Goal: Transaction & Acquisition: Purchase product/service

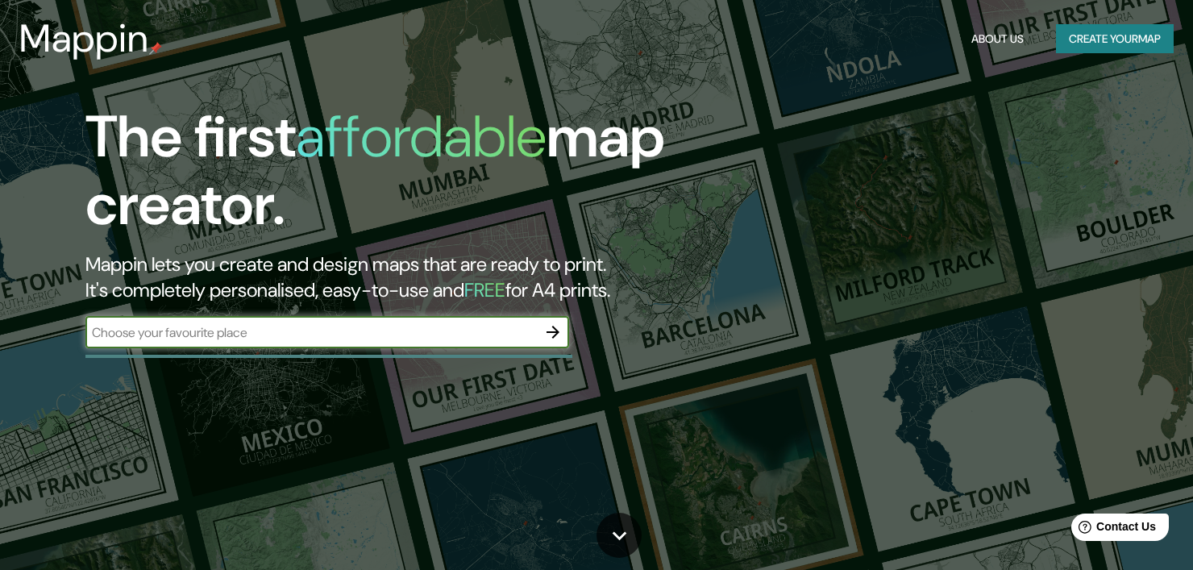
click at [426, 336] on input "text" at bounding box center [310, 332] width 451 height 19
type input "ibague"
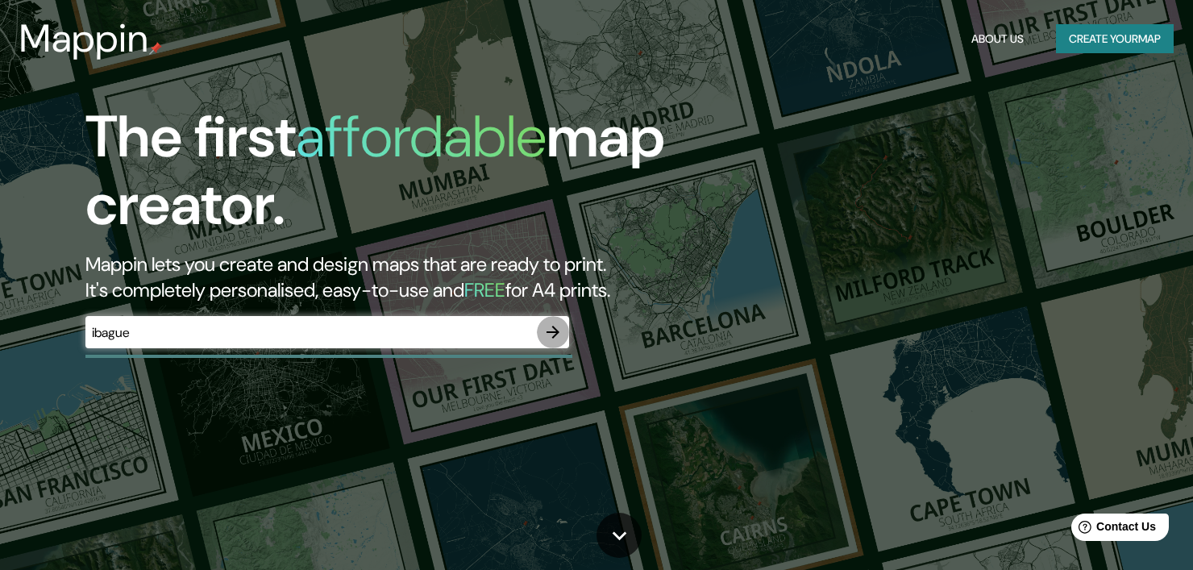
click at [547, 332] on button "button" at bounding box center [553, 332] width 32 height 32
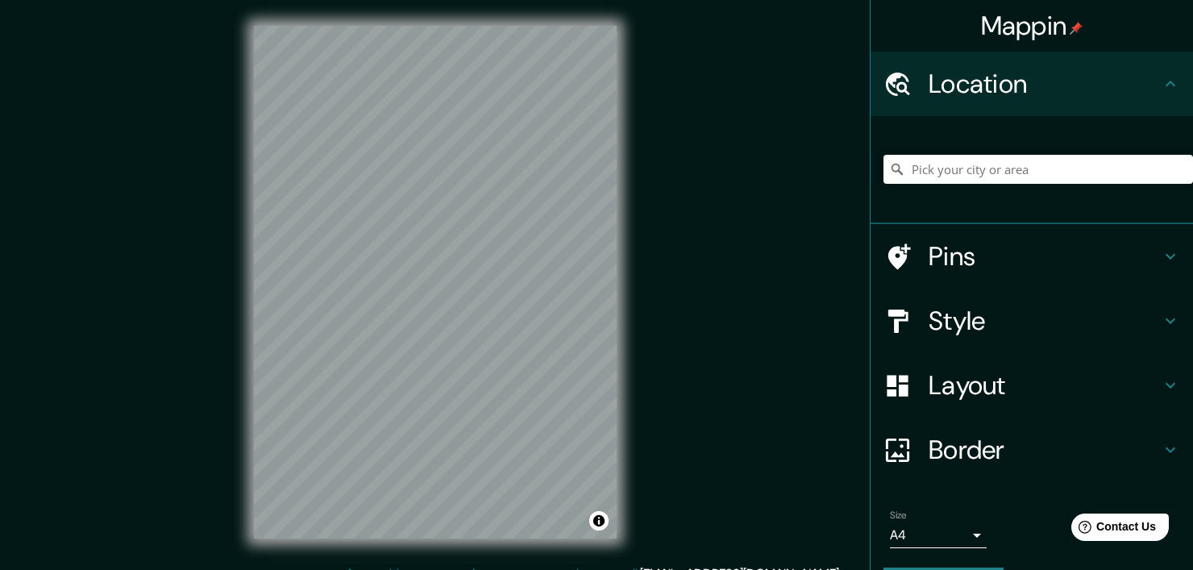
drag, startPoint x: 1024, startPoint y: 152, endPoint x: 1018, endPoint y: 167, distance: 15.6
click at [1024, 154] on div at bounding box center [1039, 169] width 310 height 81
click at [1017, 168] on input "Pick your city or area" at bounding box center [1039, 169] width 310 height 29
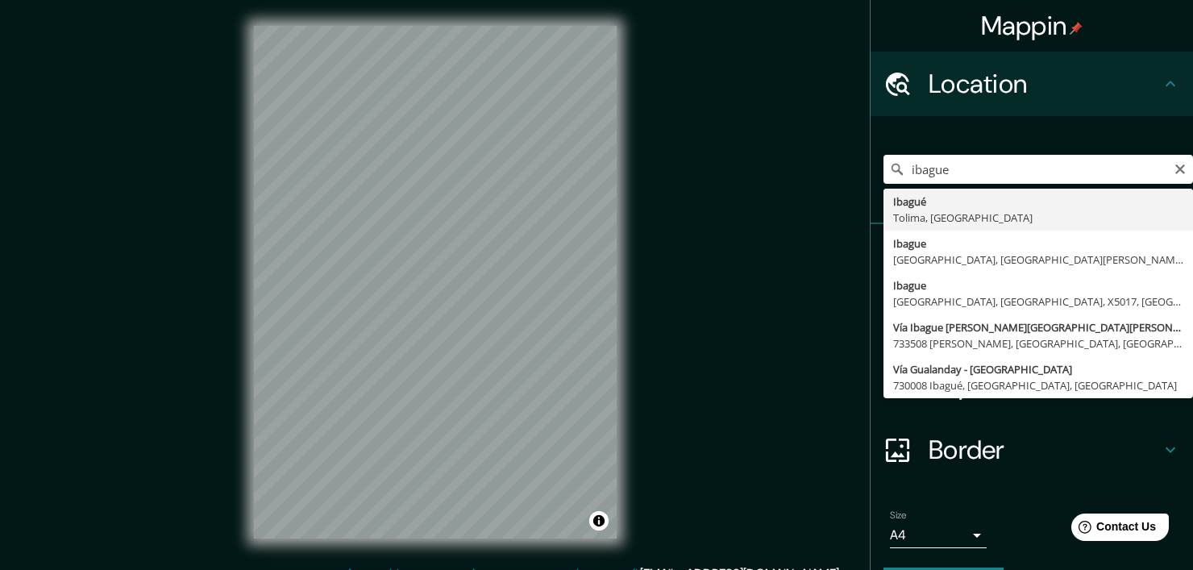
type input "Ibagué, [GEOGRAPHIC_DATA], [GEOGRAPHIC_DATA]"
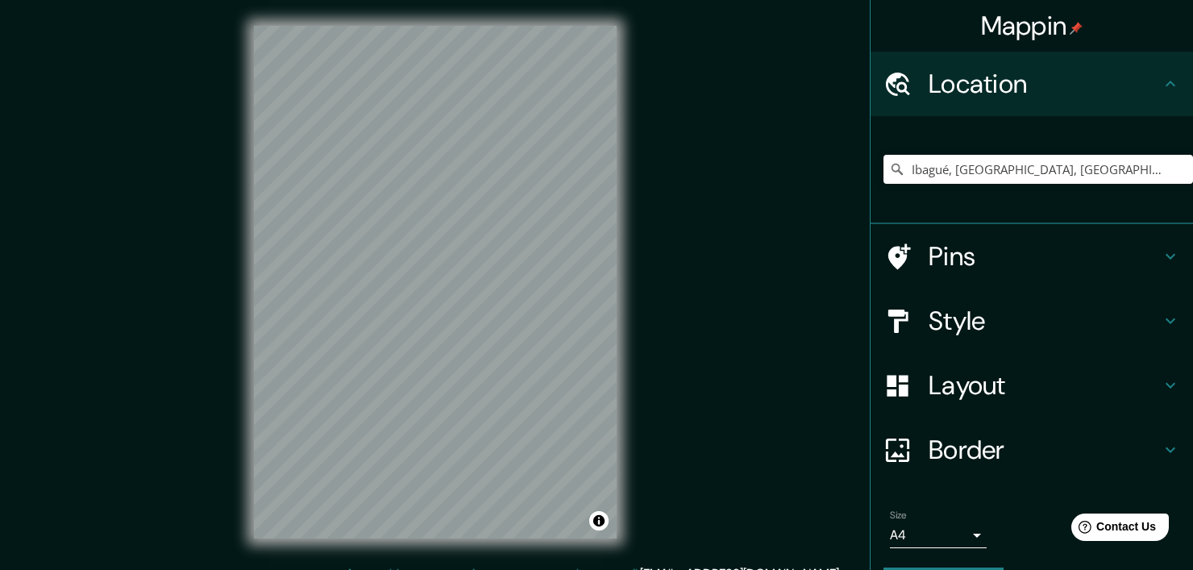
scroll to position [45, 0]
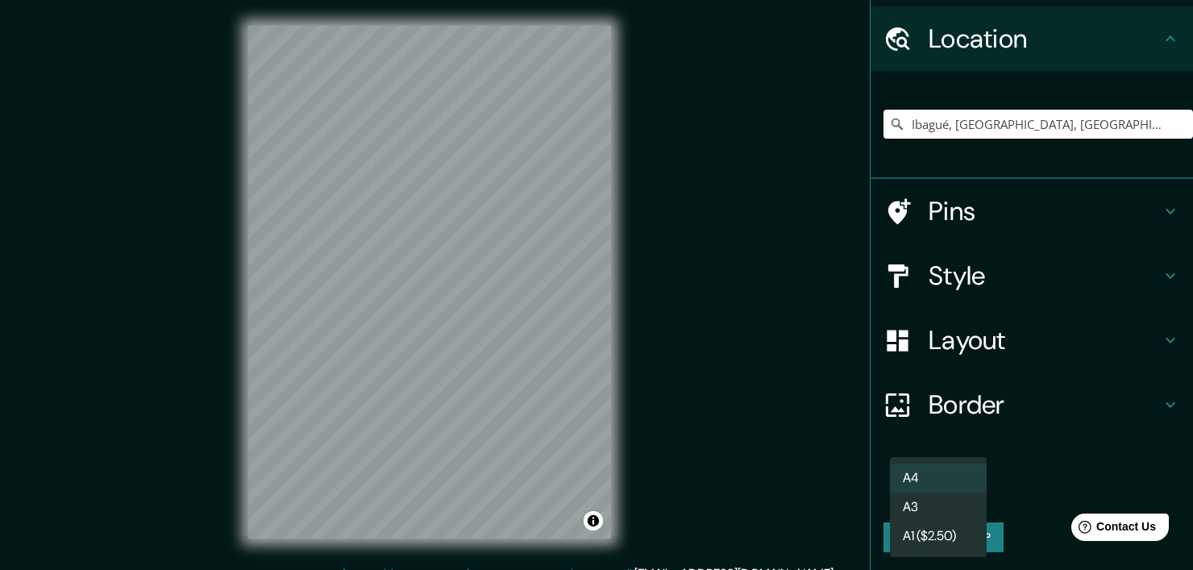
click at [946, 489] on body "Mappin Location [GEOGRAPHIC_DATA], [GEOGRAPHIC_DATA], [GEOGRAPHIC_DATA] Pins St…" at bounding box center [596, 285] width 1193 height 570
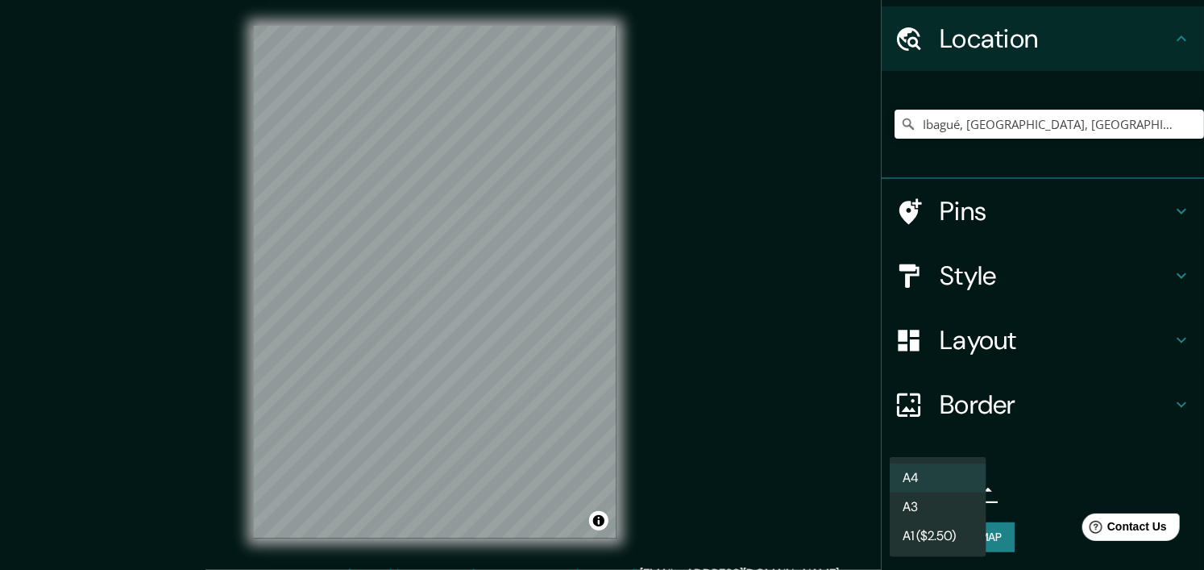
click at [1024, 407] on div at bounding box center [602, 285] width 1204 height 570
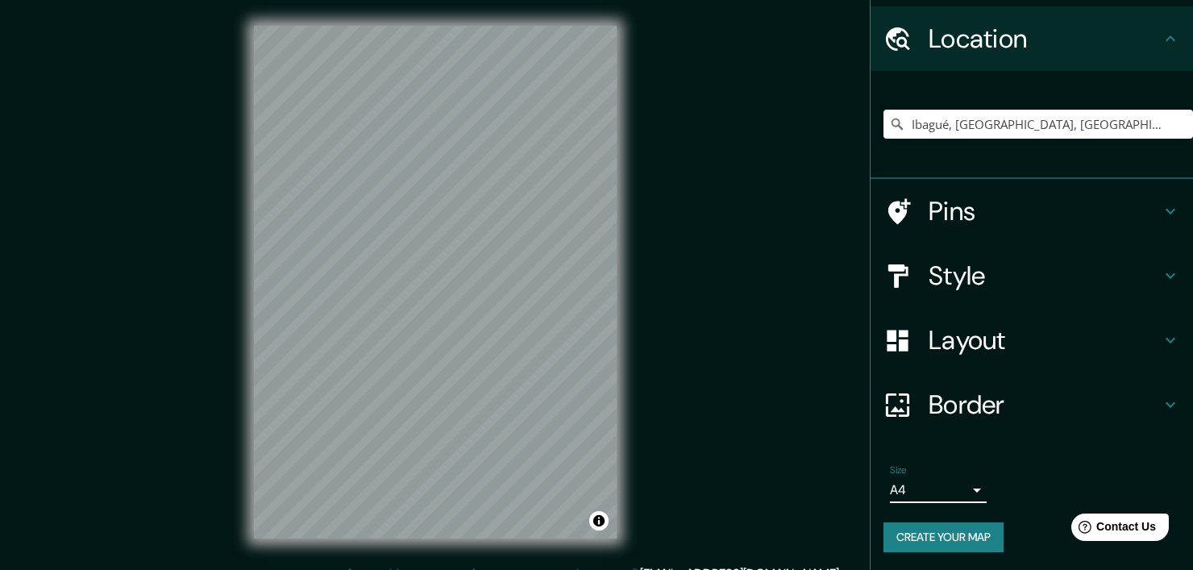
click at [968, 335] on h4 "Layout" at bounding box center [1045, 340] width 232 height 32
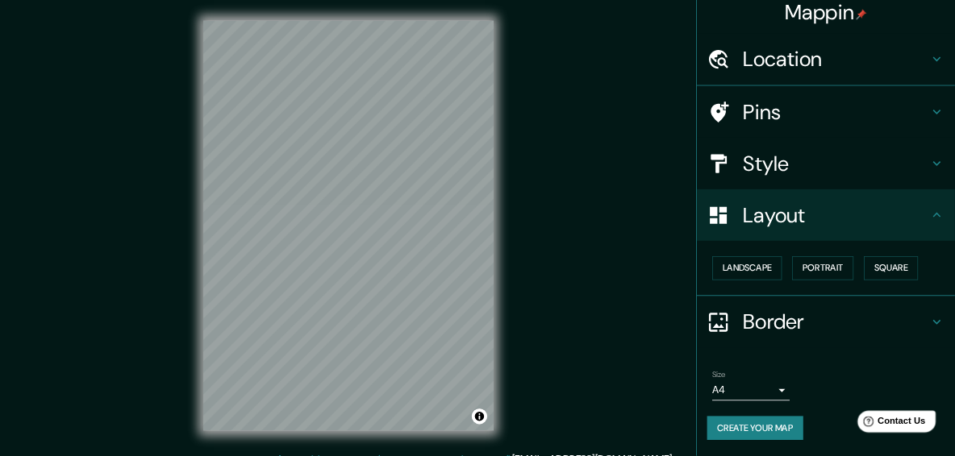
scroll to position [8, 0]
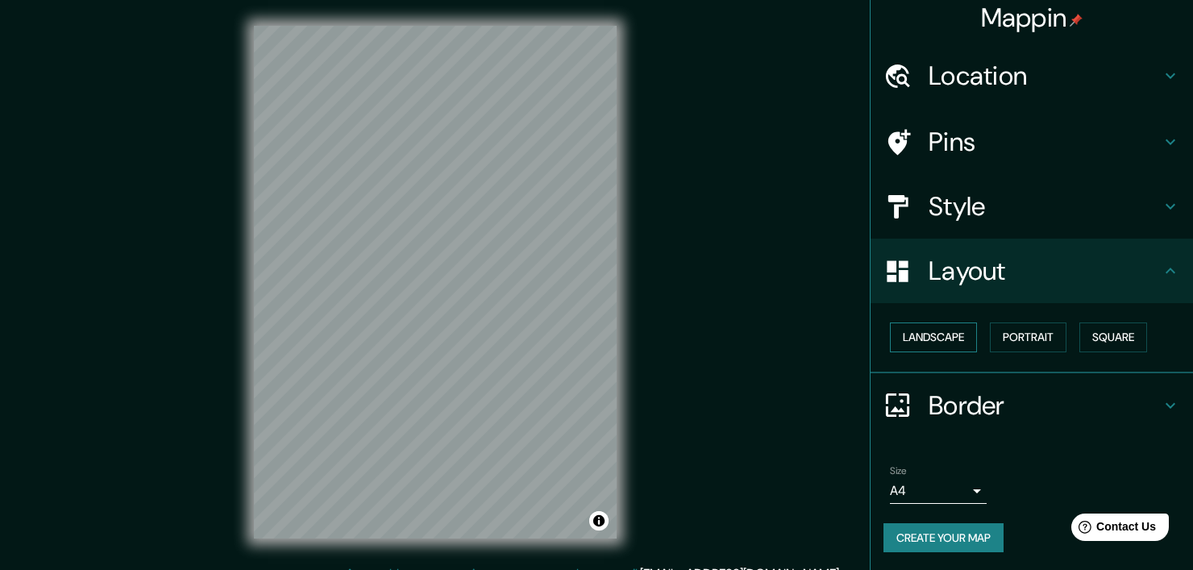
click at [950, 331] on button "Landscape" at bounding box center [933, 337] width 87 height 30
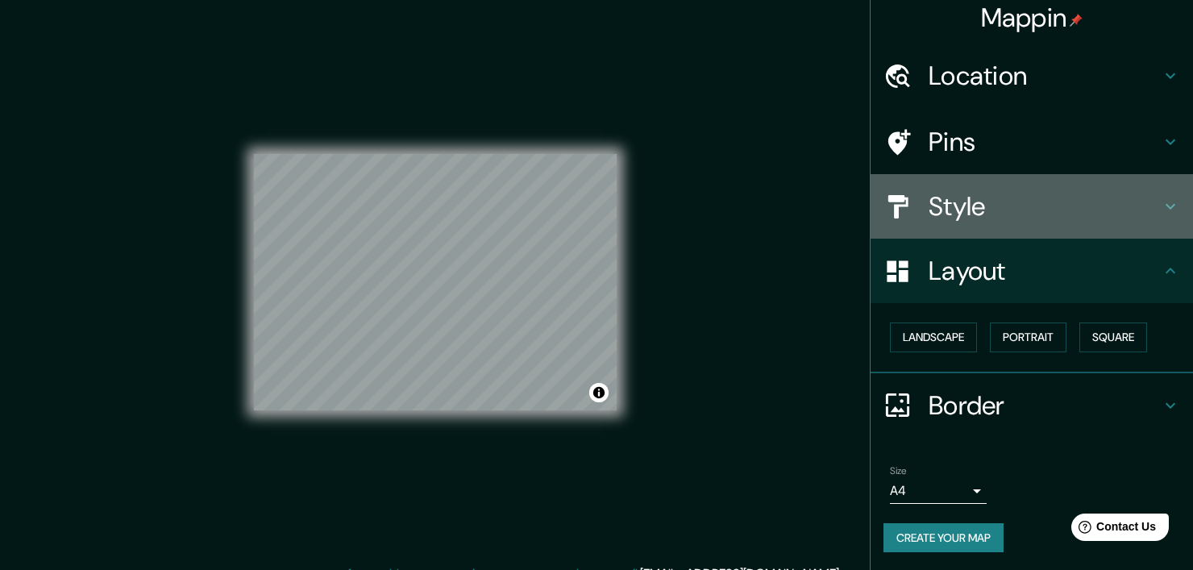
click at [998, 193] on h4 "Style" at bounding box center [1045, 206] width 232 height 32
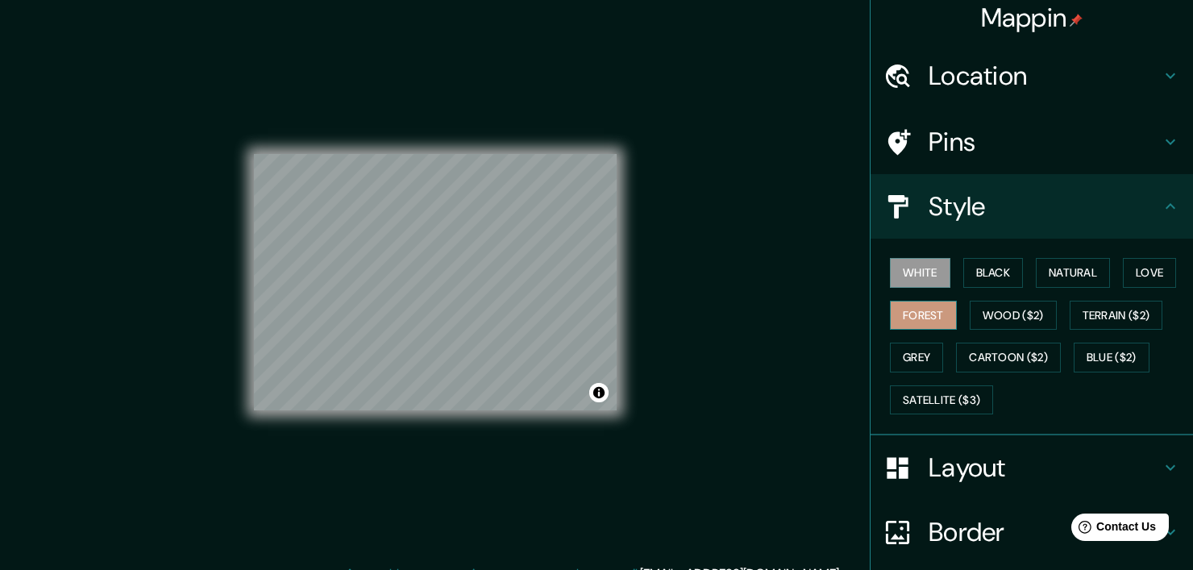
click at [933, 311] on button "Forest" at bounding box center [923, 316] width 67 height 30
click at [964, 283] on button "Black" at bounding box center [993, 273] width 60 height 30
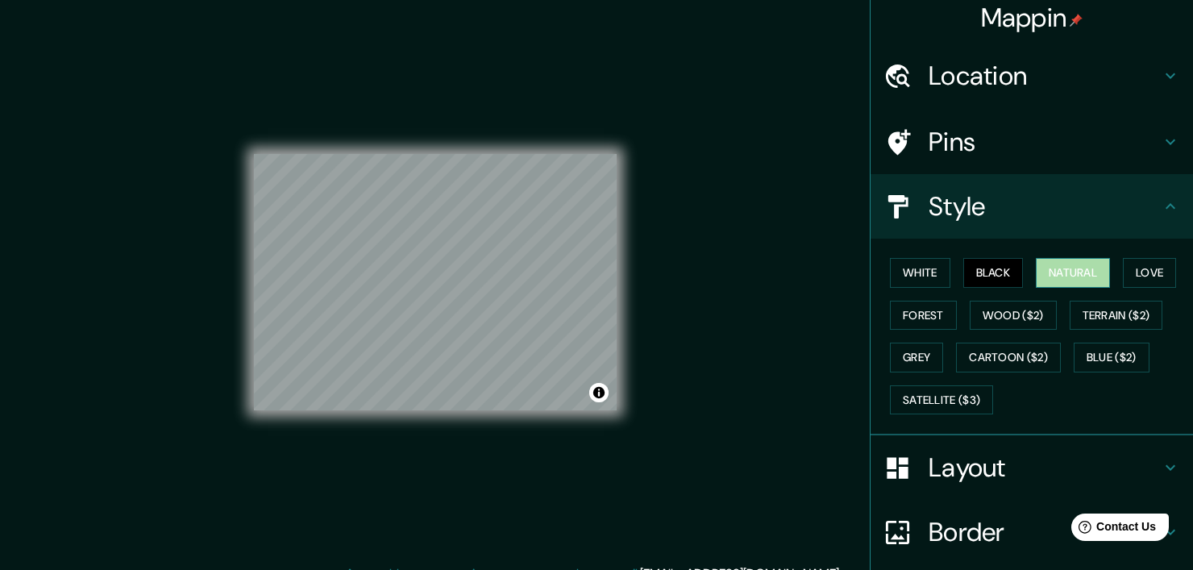
click at [1057, 273] on button "Natural" at bounding box center [1073, 273] width 74 height 30
click at [1130, 270] on button "Love" at bounding box center [1149, 273] width 53 height 30
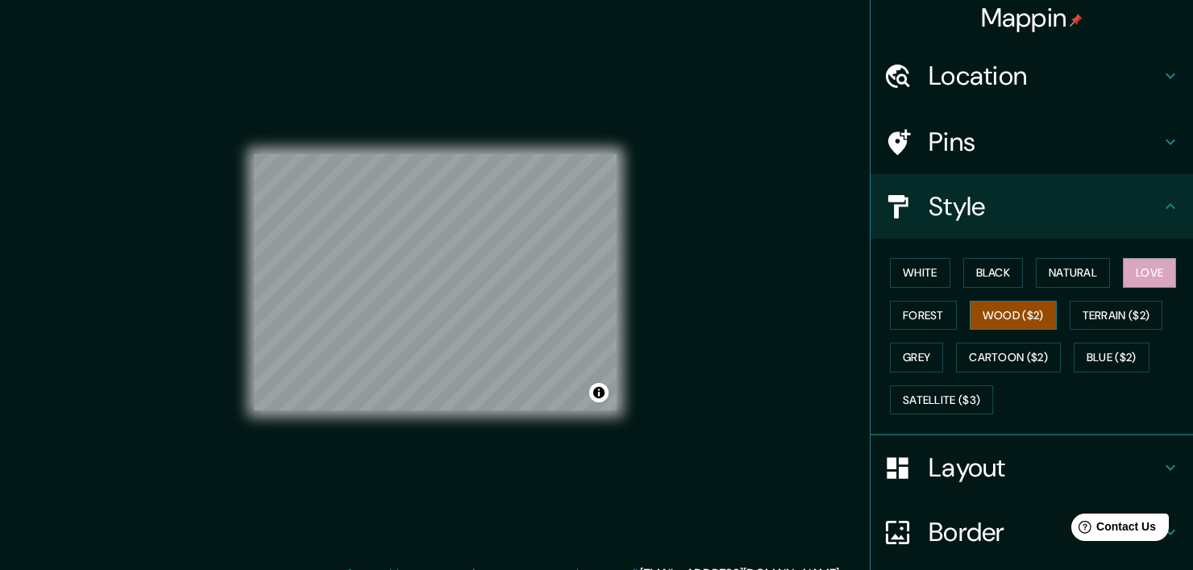
click at [1005, 318] on button "Wood ($2)" at bounding box center [1013, 316] width 87 height 30
click at [988, 363] on button "Cartoon ($2)" at bounding box center [1008, 358] width 105 height 30
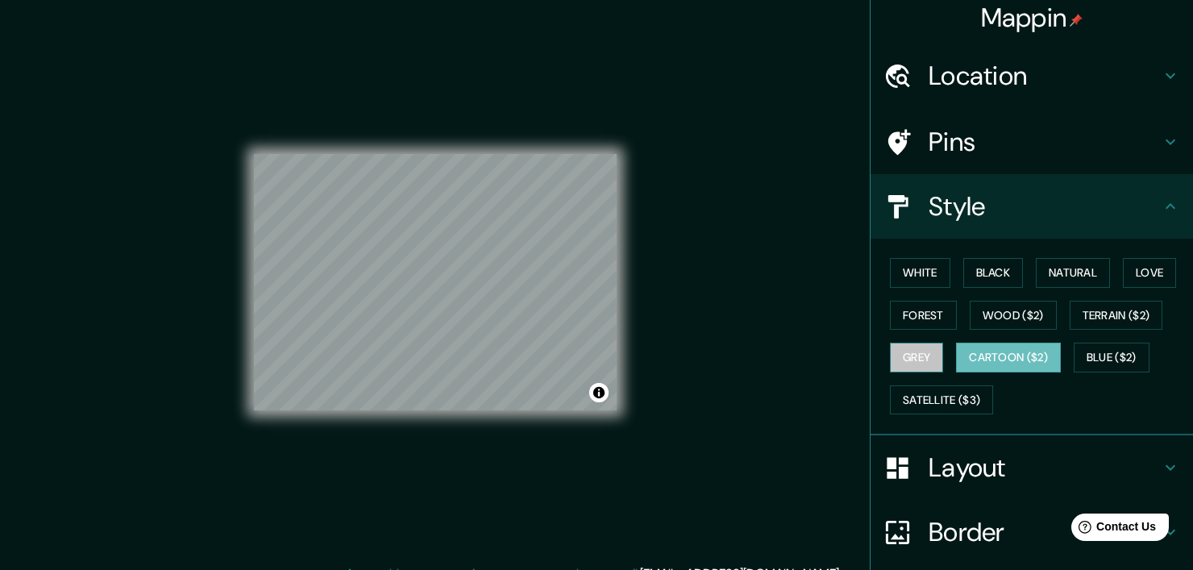
click at [896, 358] on button "Grey" at bounding box center [916, 358] width 53 height 30
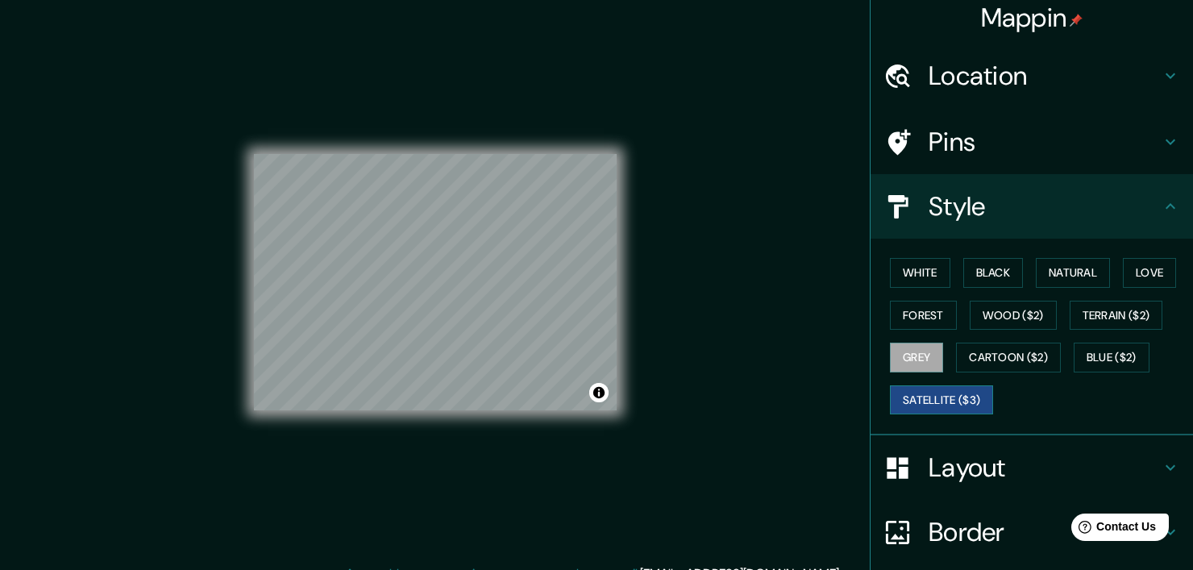
click at [939, 400] on button "Satellite ($3)" at bounding box center [941, 400] width 103 height 30
click at [1056, 277] on button "Natural" at bounding box center [1073, 273] width 74 height 30
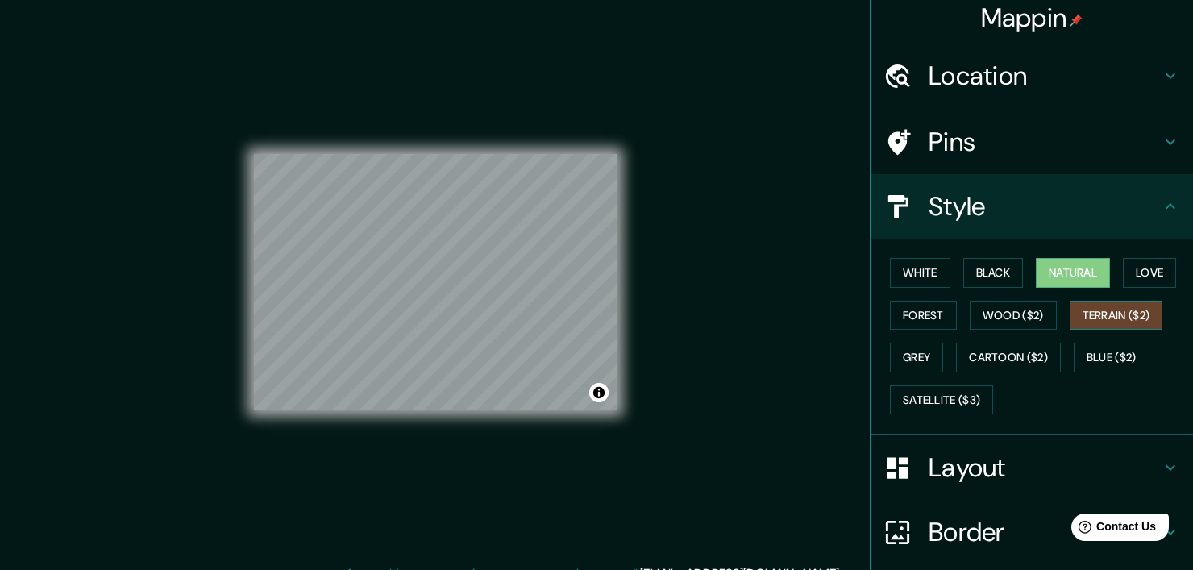
click at [1082, 301] on button "Terrain ($2)" at bounding box center [1117, 316] width 94 height 30
click at [1103, 351] on button "Blue ($2)" at bounding box center [1112, 358] width 76 height 30
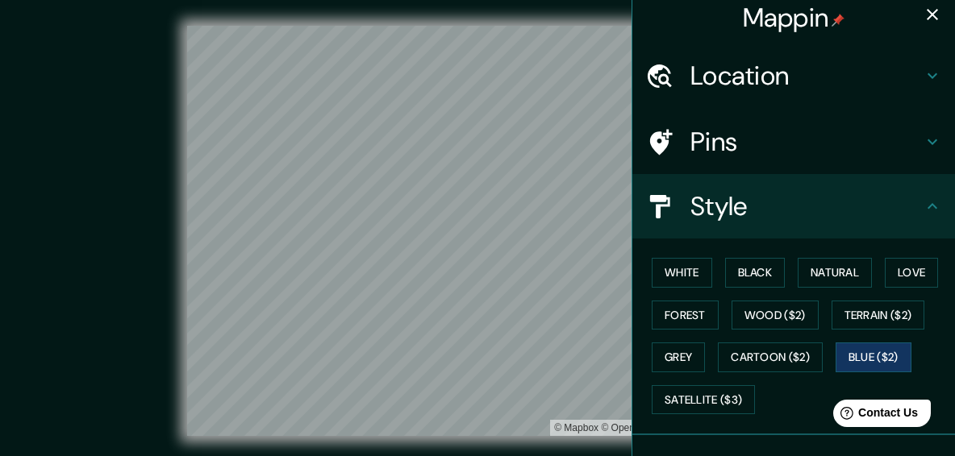
click at [923, 7] on icon "button" at bounding box center [931, 14] width 19 height 19
